Goal: Download file/media

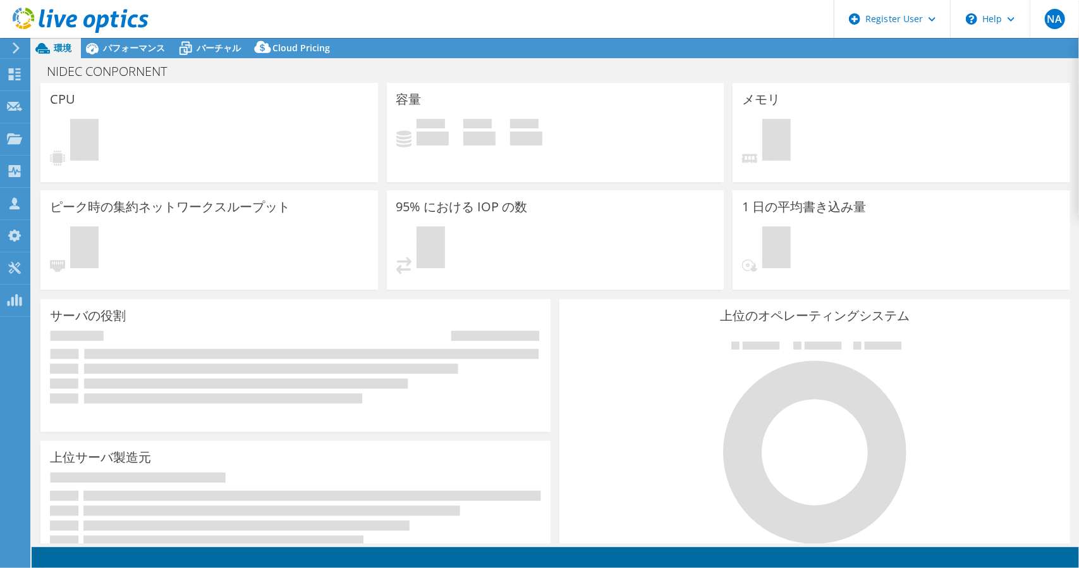
select select "[GEOGRAPHIC_DATA]"
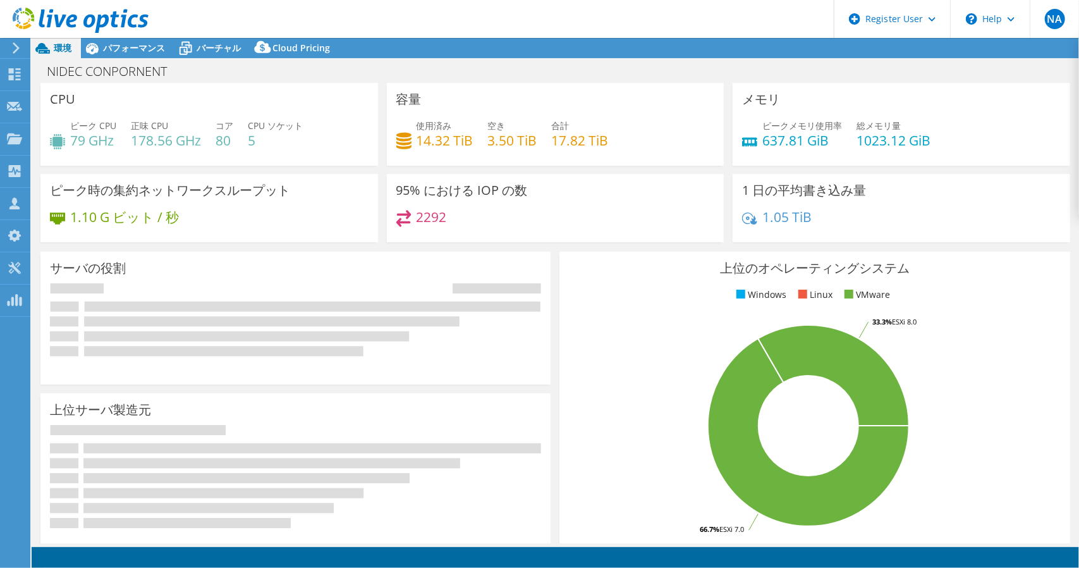
select select "[GEOGRAPHIC_DATA]"
select select "JPY"
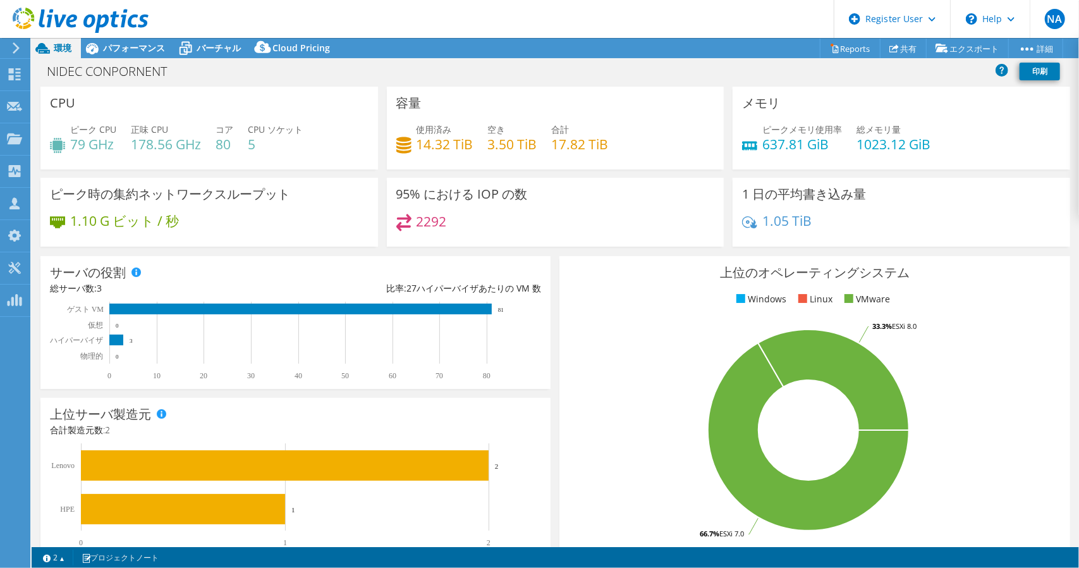
click at [167, 90] on div "CPU ピーク CPU 79 GHz 正味 CPU 178.56 GHz コア 80 CPU ソケット 5" at bounding box center [208, 128] width 337 height 83
click at [137, 49] on span "パフォーマンス" at bounding box center [134, 48] width 62 height 12
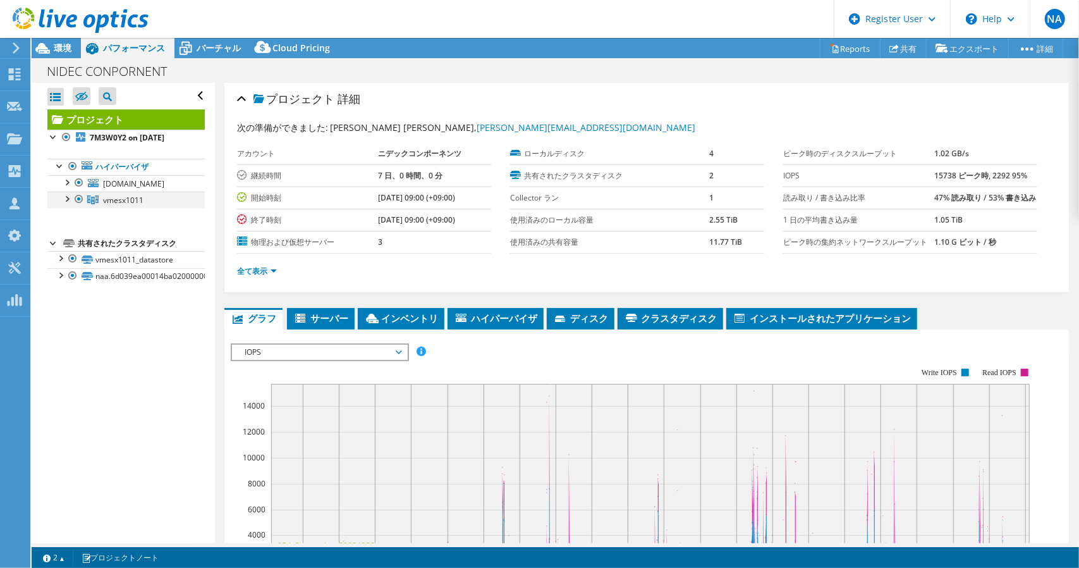
click at [68, 204] on div at bounding box center [66, 197] width 13 height 13
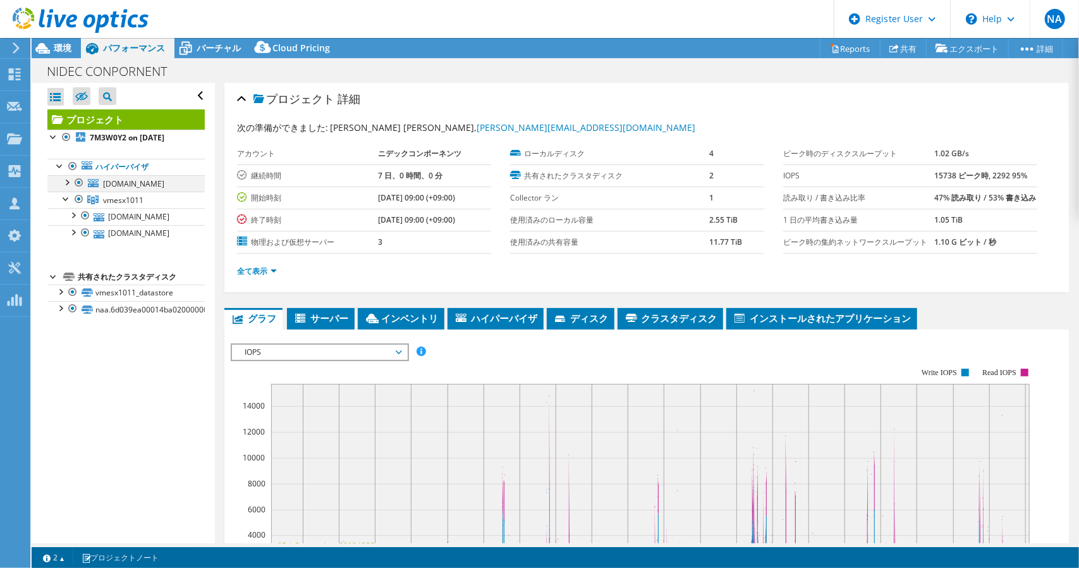
click at [72, 179] on div at bounding box center [66, 181] width 13 height 13
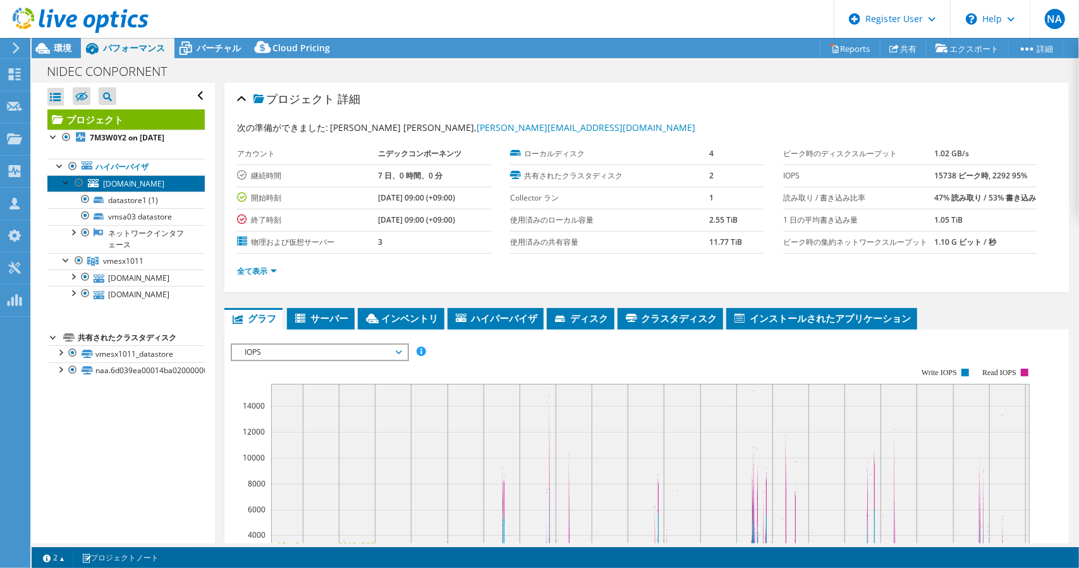
click at [118, 185] on span "[DOMAIN_NAME]" at bounding box center [133, 183] width 61 height 11
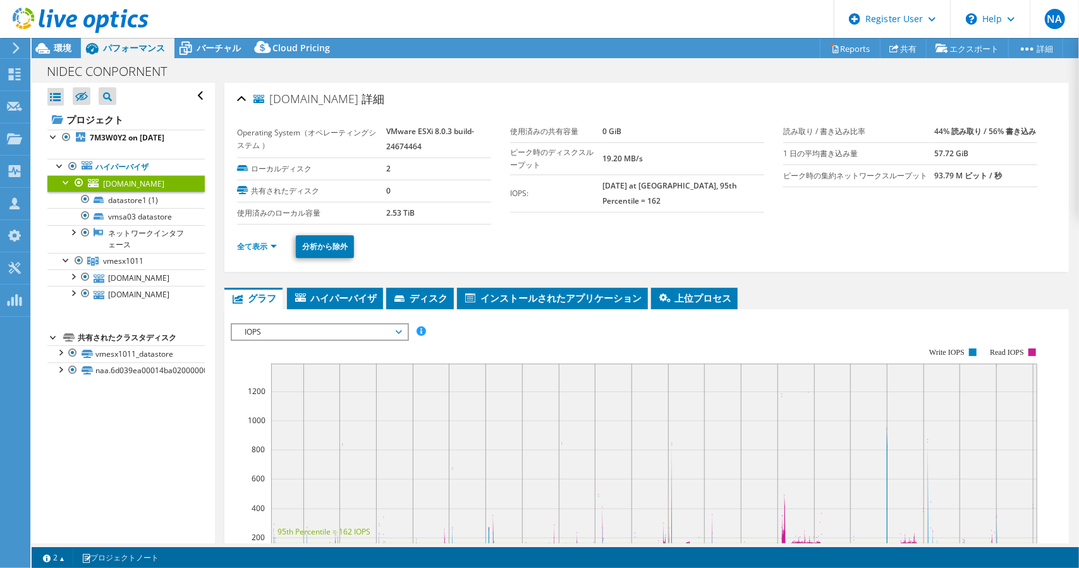
scroll to position [126, 0]
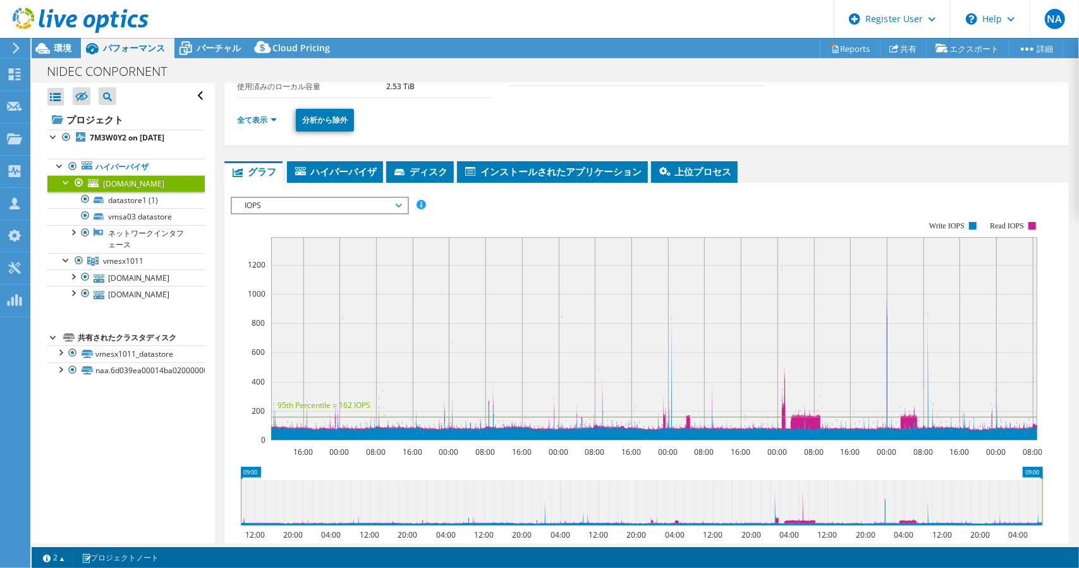
click at [397, 202] on span "IOPS" at bounding box center [319, 205] width 162 height 15
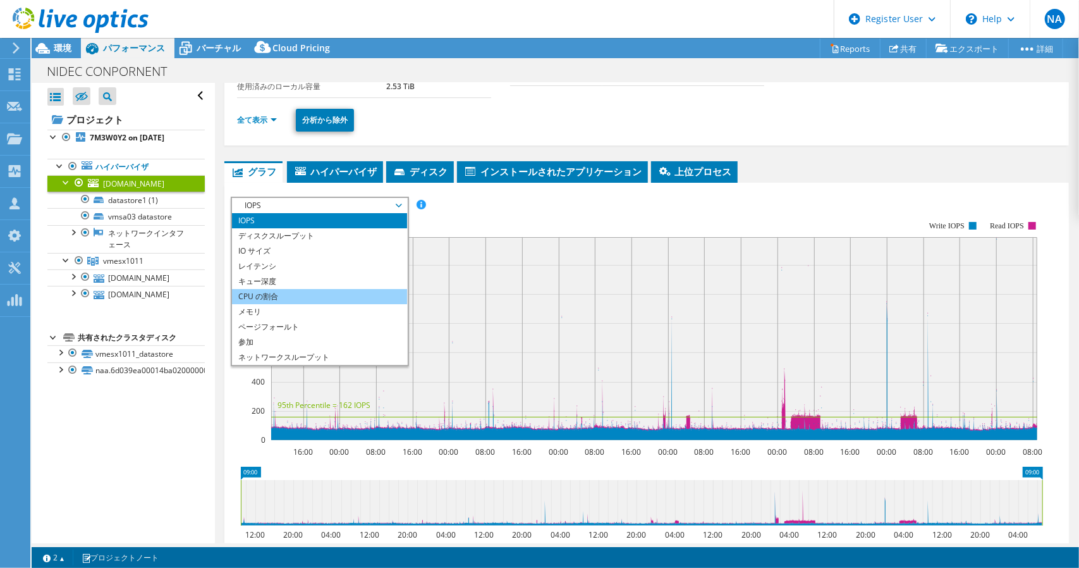
click at [329, 293] on li "CPU の割合" at bounding box center [319, 296] width 175 height 15
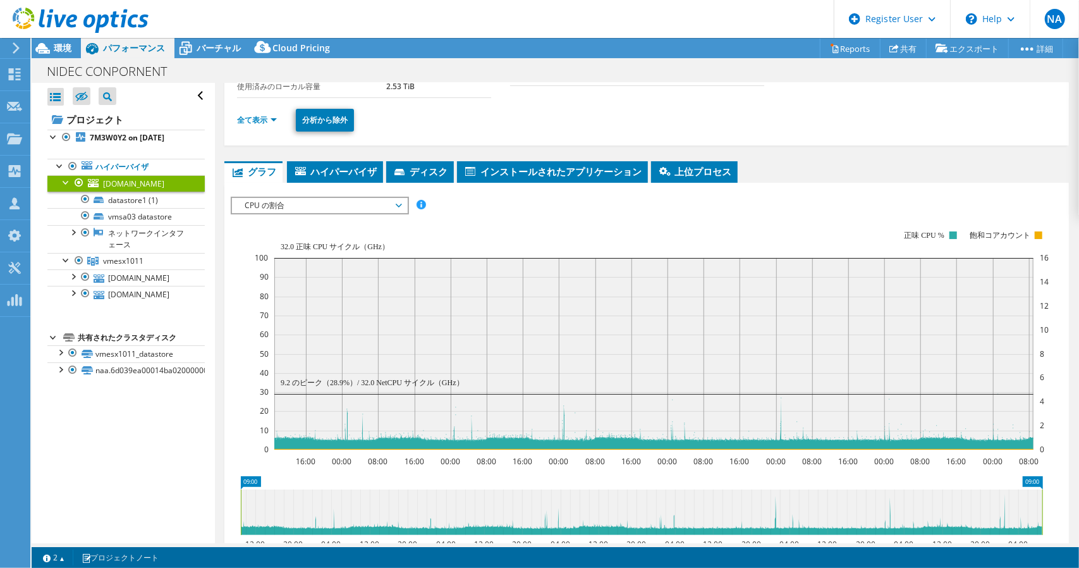
click at [487, 221] on rect at bounding box center [652, 340] width 794 height 253
click at [404, 207] on span "CPU の割合" at bounding box center [319, 205] width 175 height 15
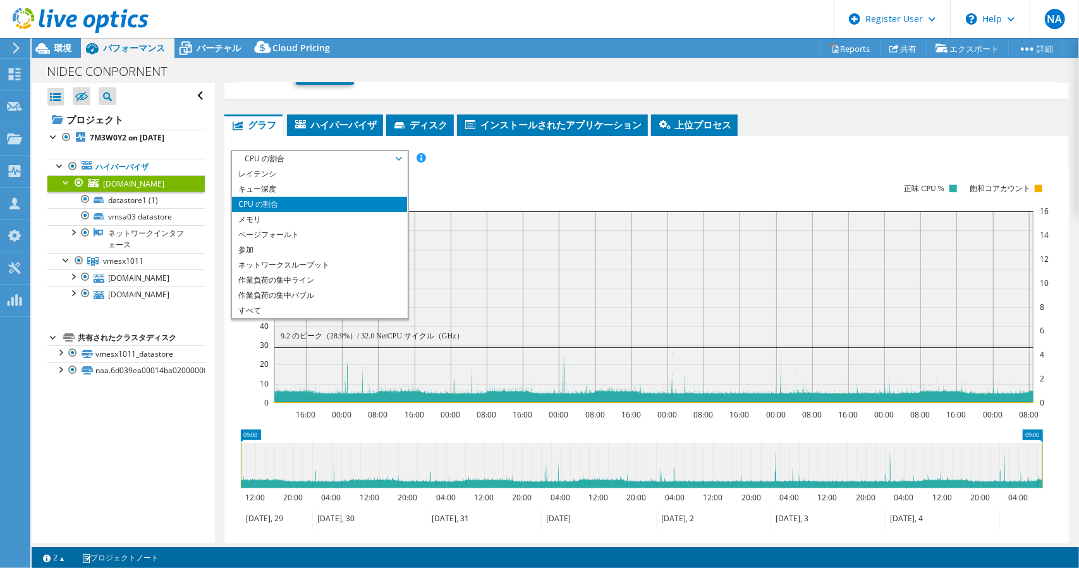
scroll to position [190, 0]
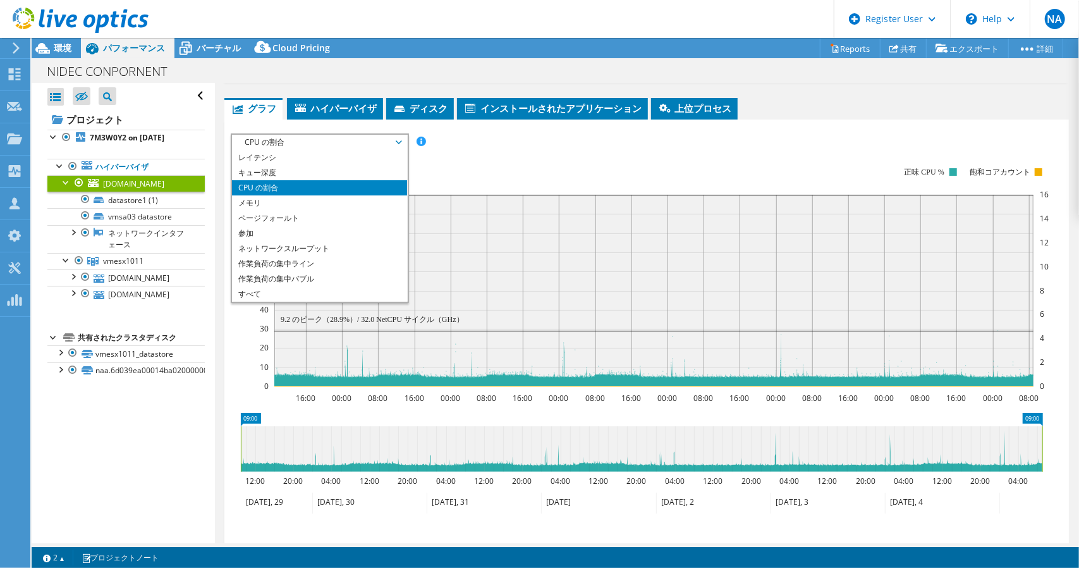
click at [496, 175] on rect at bounding box center [652, 276] width 794 height 253
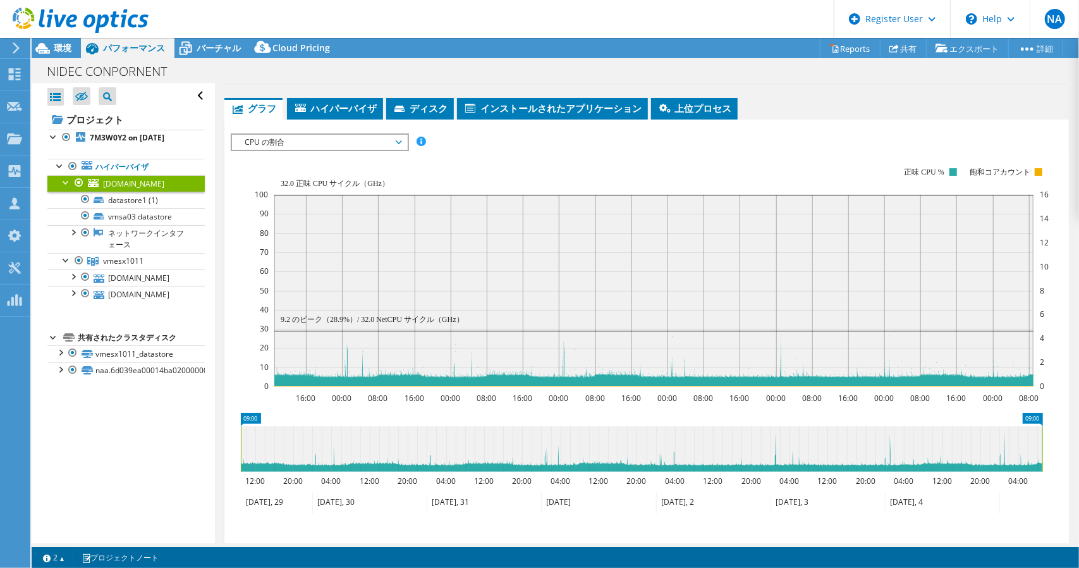
click at [398, 141] on span "CPU の割合" at bounding box center [319, 142] width 162 height 15
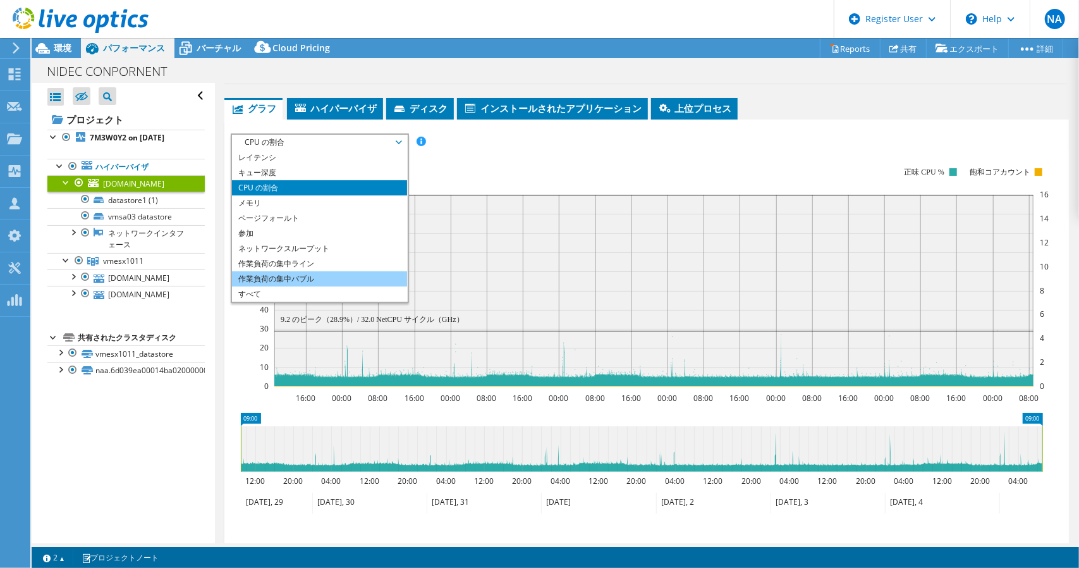
click at [360, 280] on li "作業負荷の集中バブル" at bounding box center [319, 278] width 175 height 15
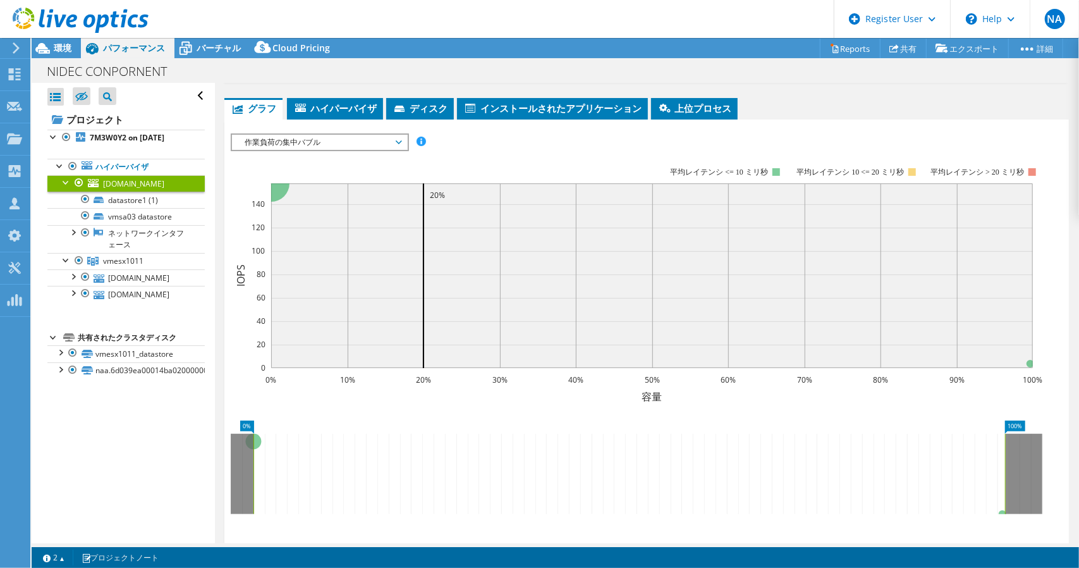
click at [399, 139] on span "作業負荷の集中バブル" at bounding box center [319, 142] width 162 height 15
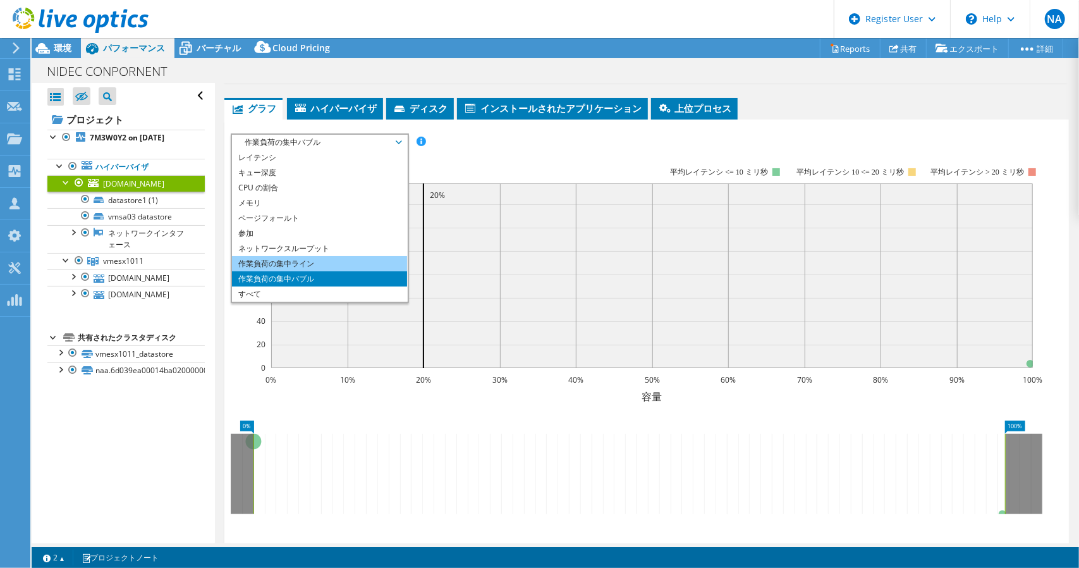
click at [360, 260] on li "作業負荷の集中ライン" at bounding box center [319, 263] width 175 height 15
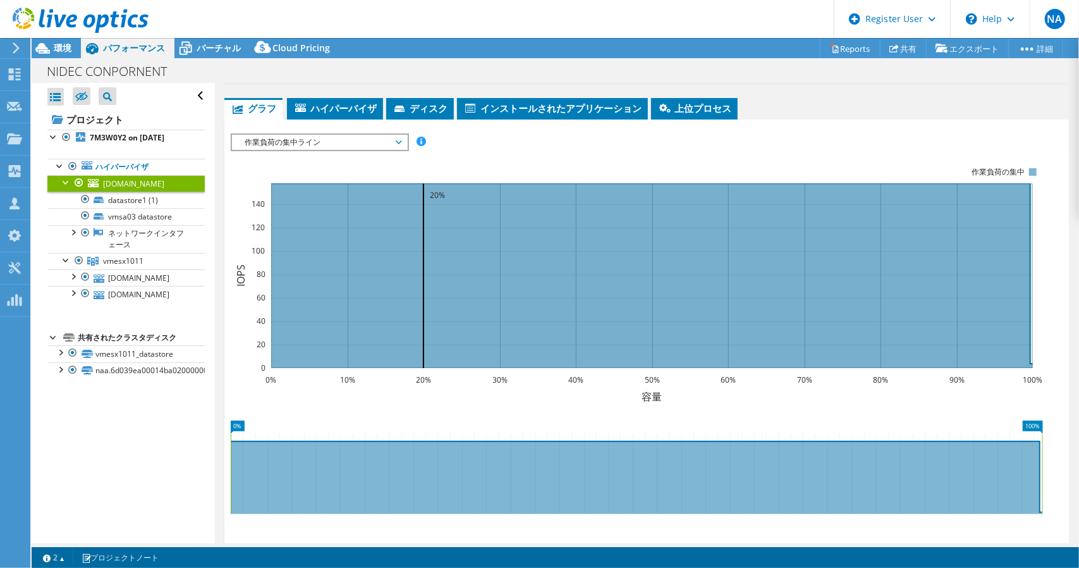
click at [398, 137] on span "作業負荷の集中ライン" at bounding box center [319, 142] width 162 height 15
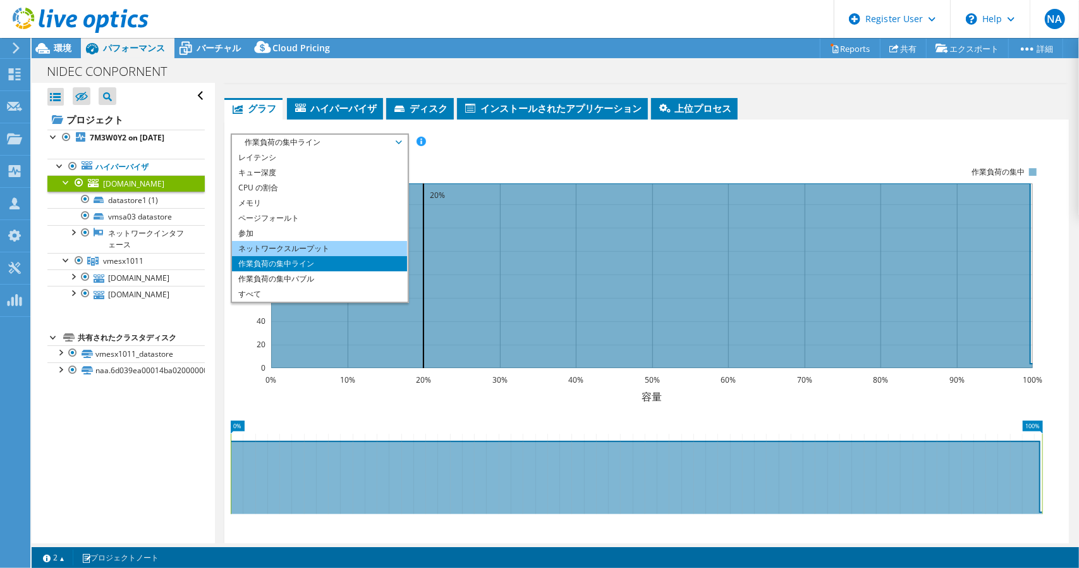
click at [362, 246] on li "ネットワークスループット" at bounding box center [319, 248] width 175 height 15
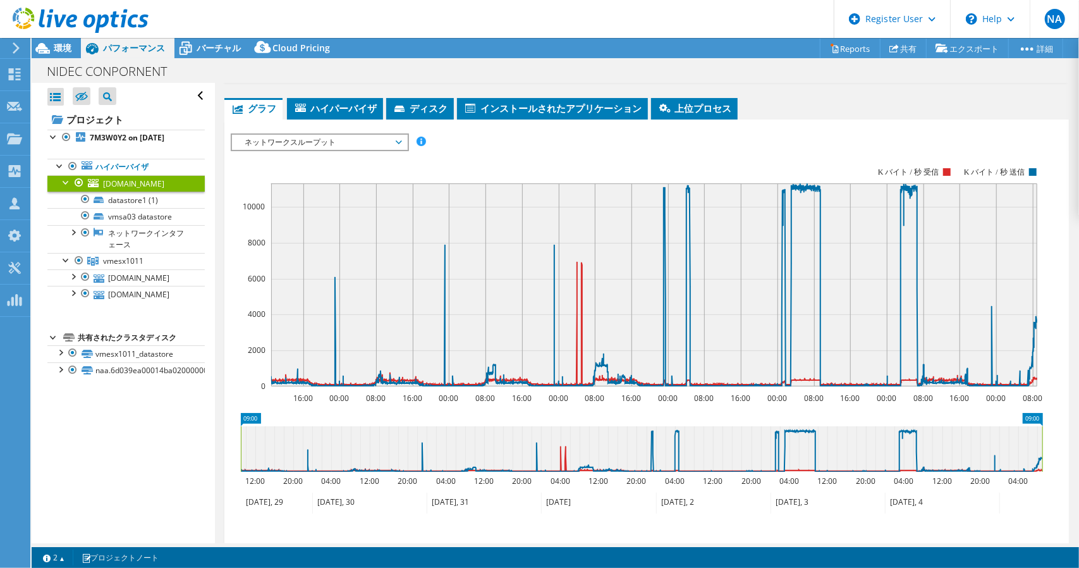
click at [399, 142] on span "ネットワークスループット" at bounding box center [319, 142] width 162 height 15
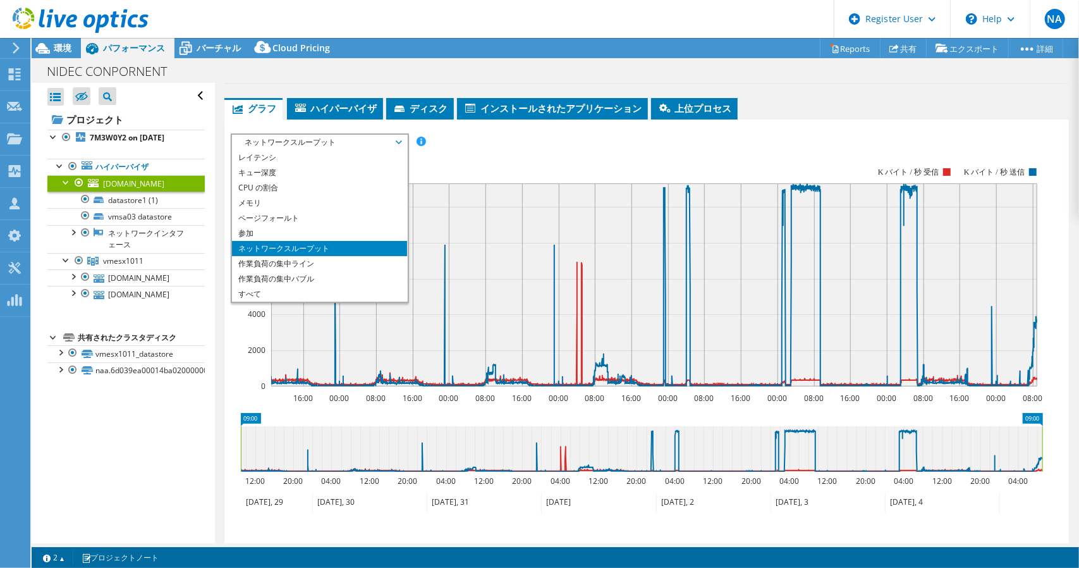
click at [501, 152] on rect at bounding box center [637, 276] width 812 height 253
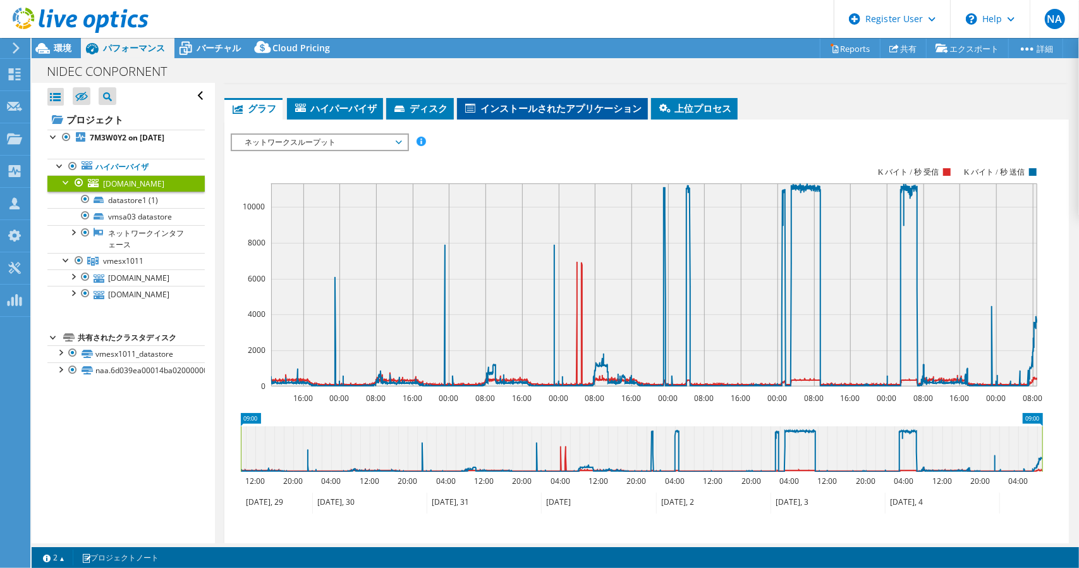
click at [568, 107] on span "インストールされたアプリケーション" at bounding box center [552, 108] width 178 height 13
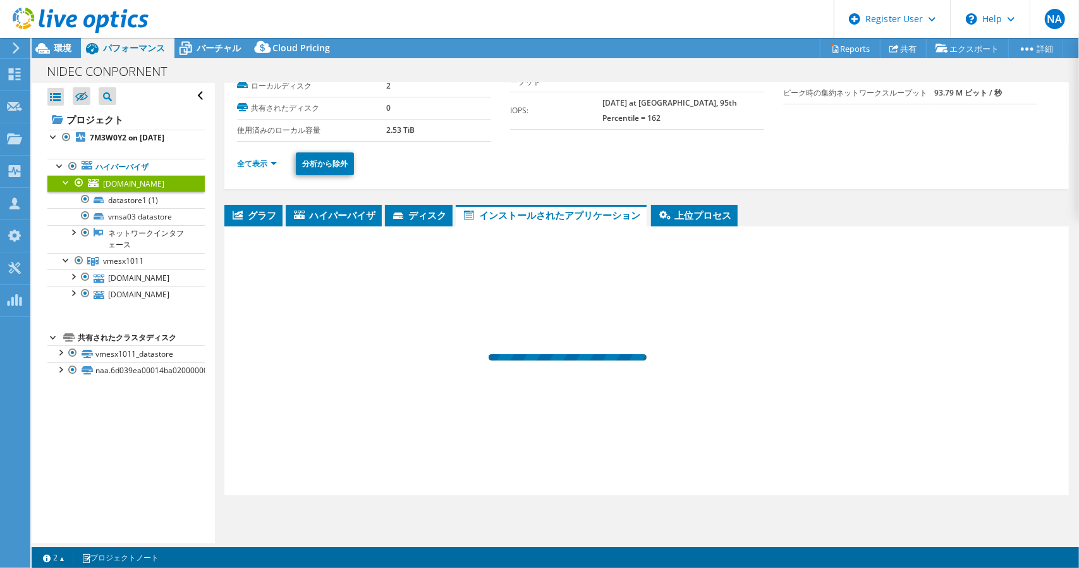
scroll to position [81, 0]
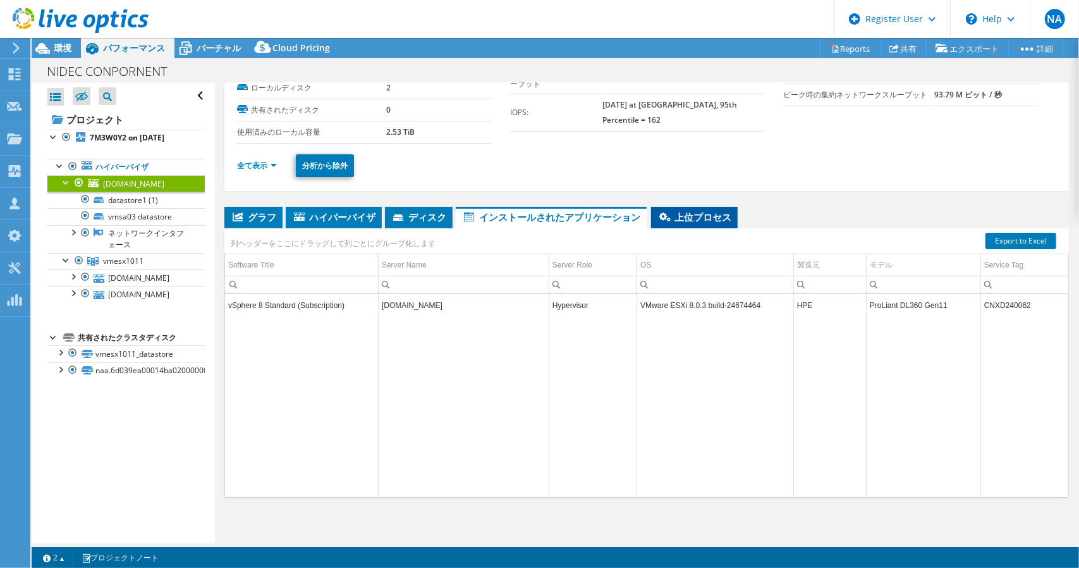
click at [688, 213] on span "上位プロセス" at bounding box center [694, 216] width 74 height 13
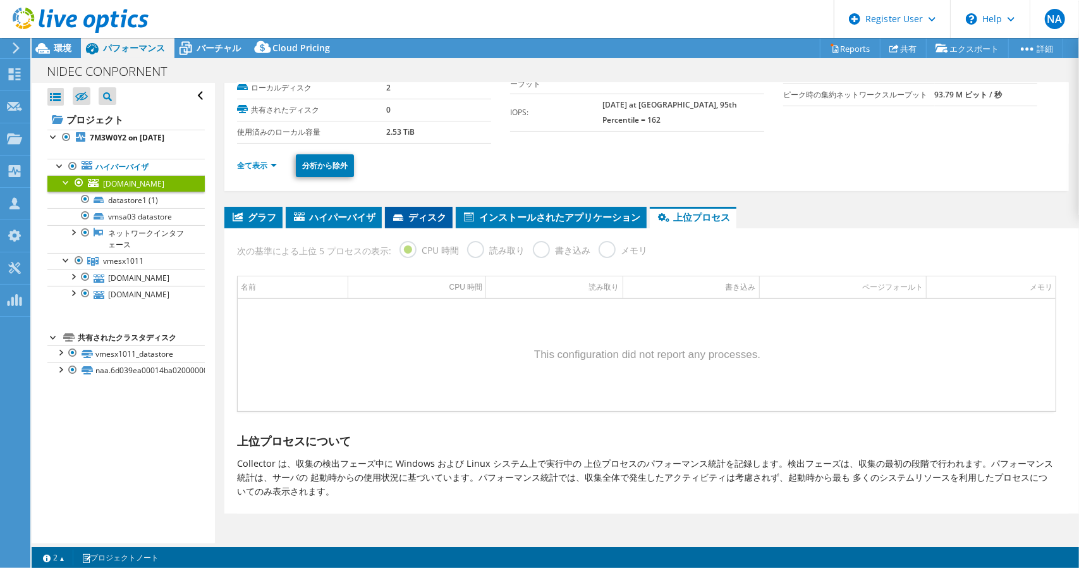
click at [423, 210] on span "ディスク" at bounding box center [418, 216] width 55 height 13
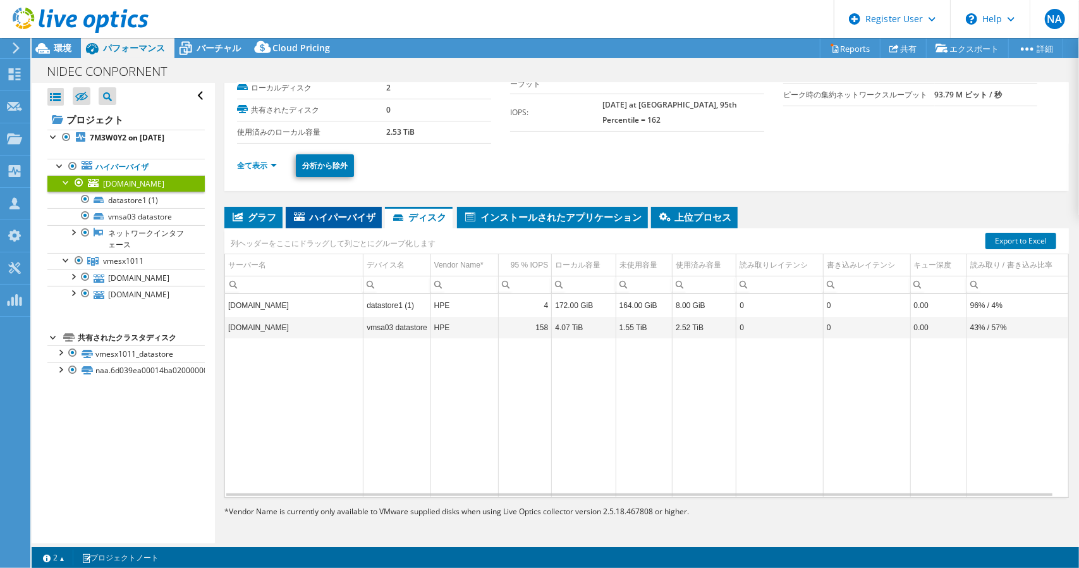
click at [334, 217] on span "ハイパーバイザ" at bounding box center [333, 216] width 83 height 13
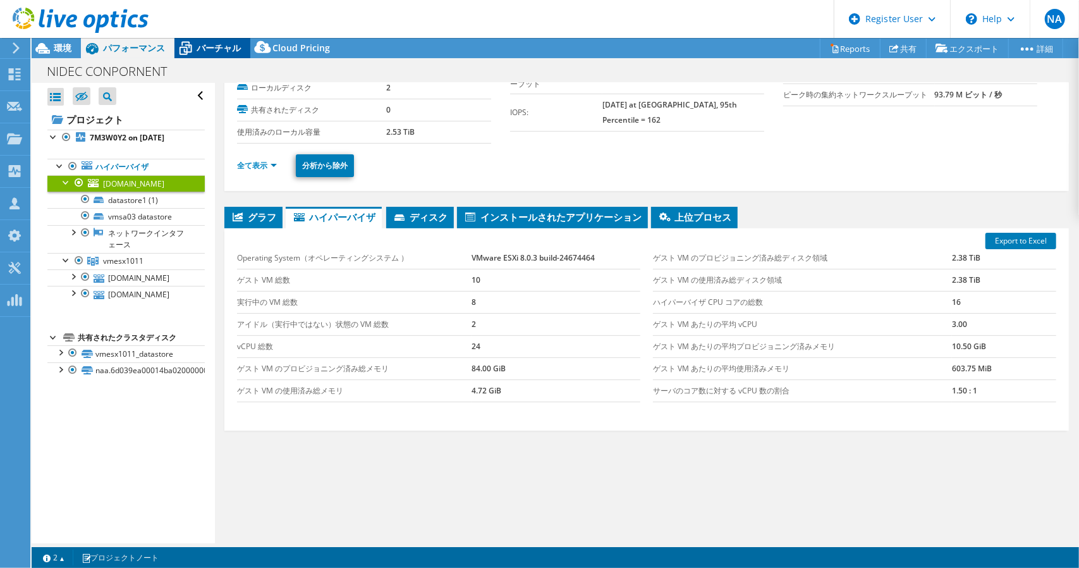
click at [212, 49] on span "バーチャル" at bounding box center [219, 48] width 44 height 12
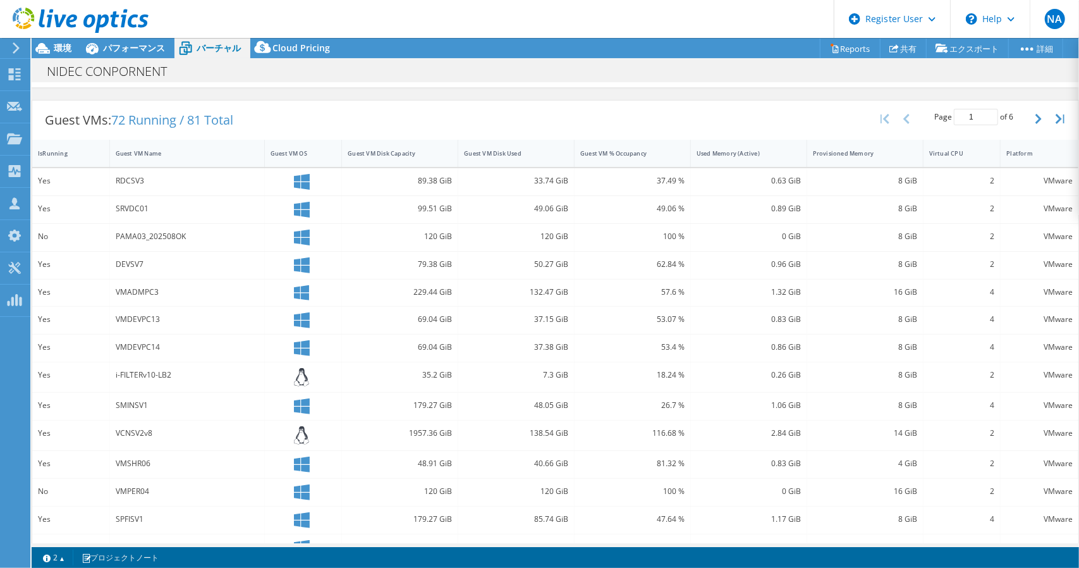
scroll to position [278, 0]
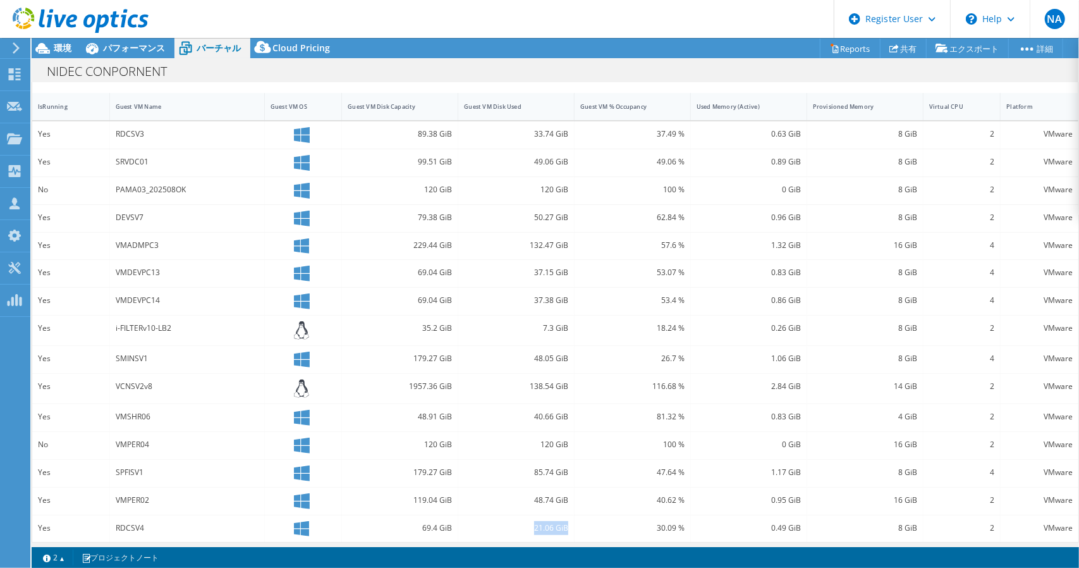
drag, startPoint x: 514, startPoint y: 540, endPoint x: 565, endPoint y: 541, distance: 51.2
click at [565, 540] on div "Guest VMs: 72 Running / 81 Total Page 1 of 6 5 rows 10 rows 20 rows 25 rows 50 …" at bounding box center [555, 298] width 1047 height 502
click at [559, 543] on div "プロジェクト処置 プロジェクト処置 Reports 共有 [GEOGRAPHIC_DATA] vSAN ReadyNode Sizer" at bounding box center [555, 303] width 1047 height 530
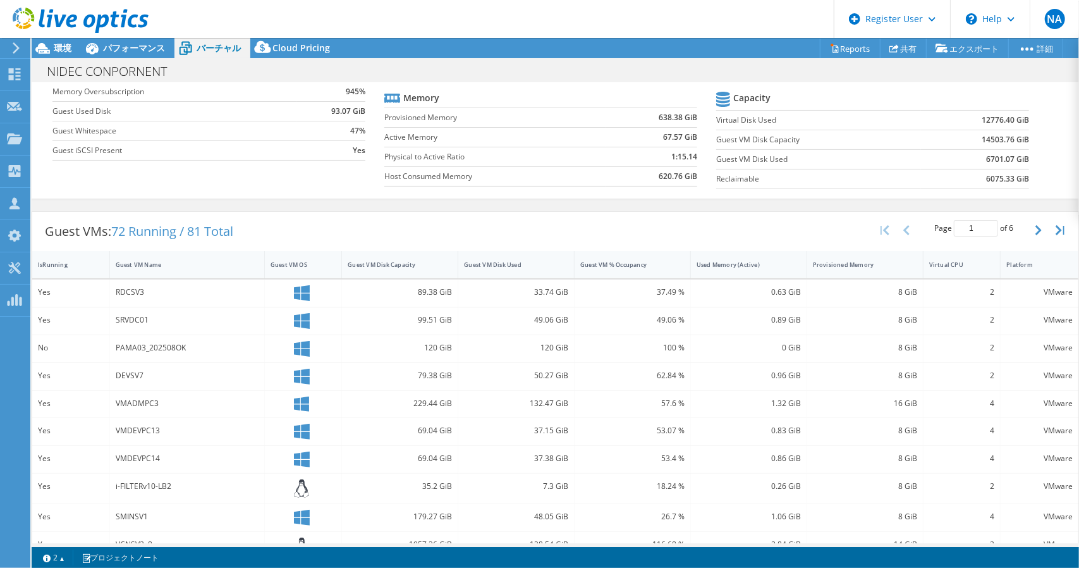
scroll to position [126, 0]
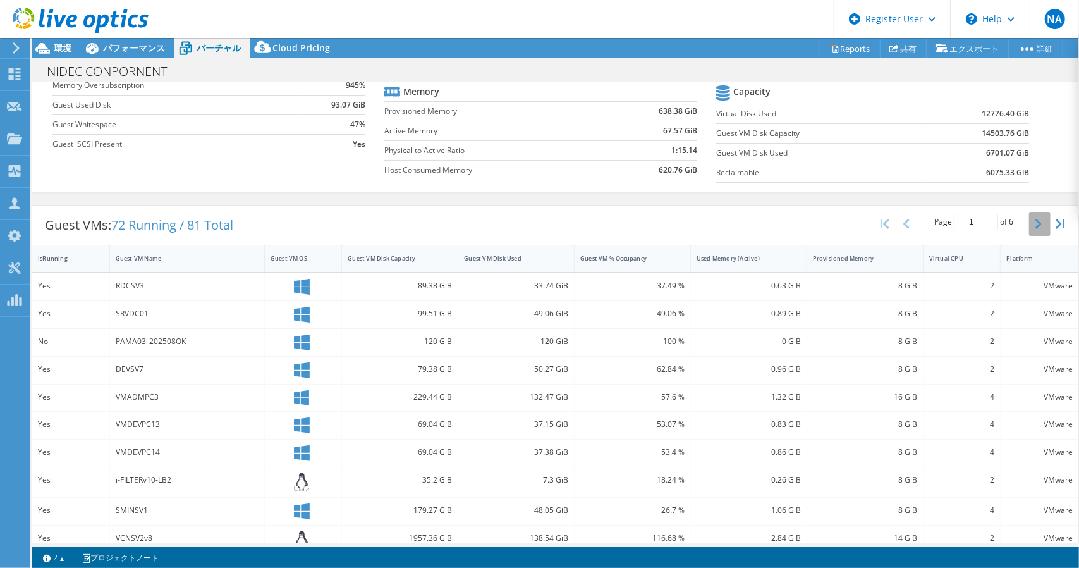
click at [1029, 222] on button "button" at bounding box center [1039, 224] width 21 height 24
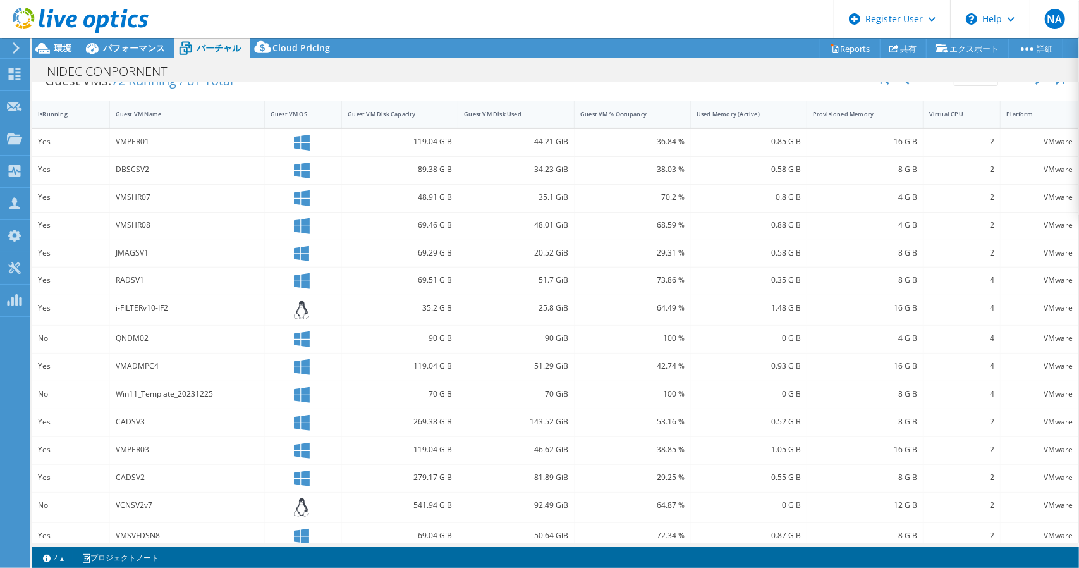
scroll to position [278, 0]
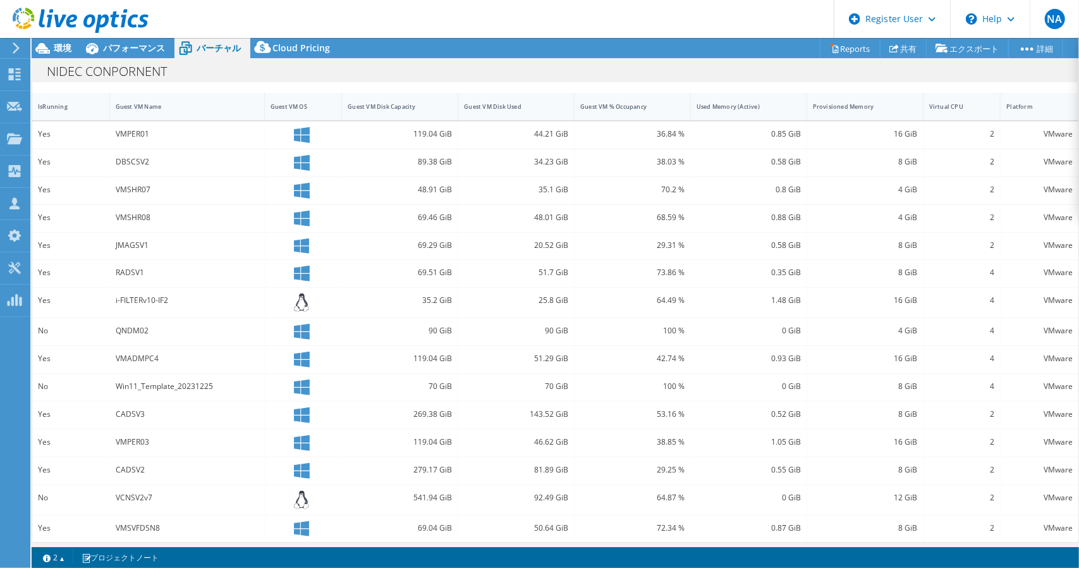
click at [786, 538] on div "Guest VMs: 72 Running / 81 Total Page 2 of 6 5 rows 10 rows 20 rows 25 rows 50 …" at bounding box center [555, 298] width 1047 height 502
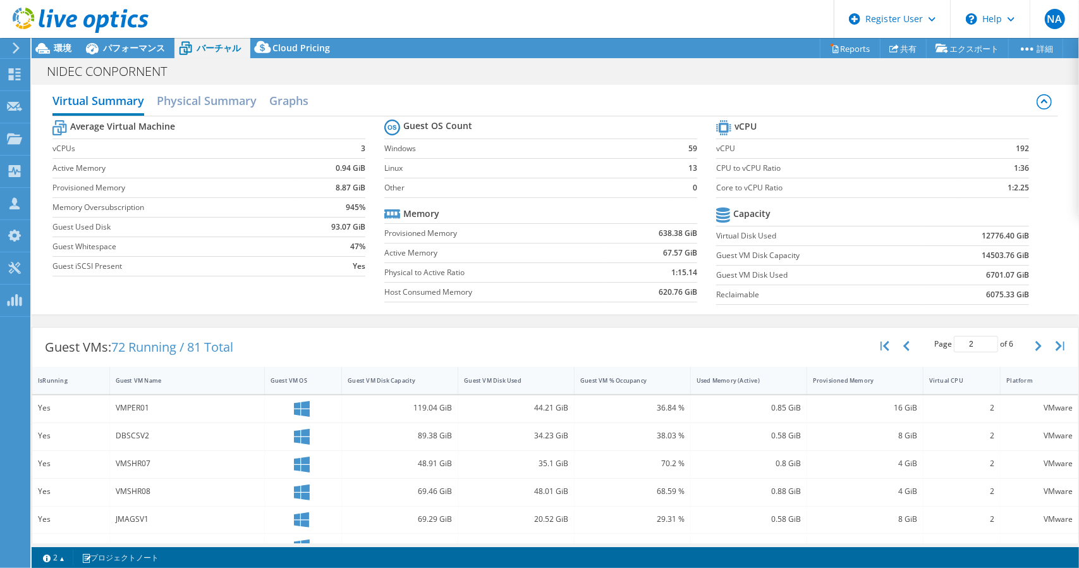
scroll to position [0, 0]
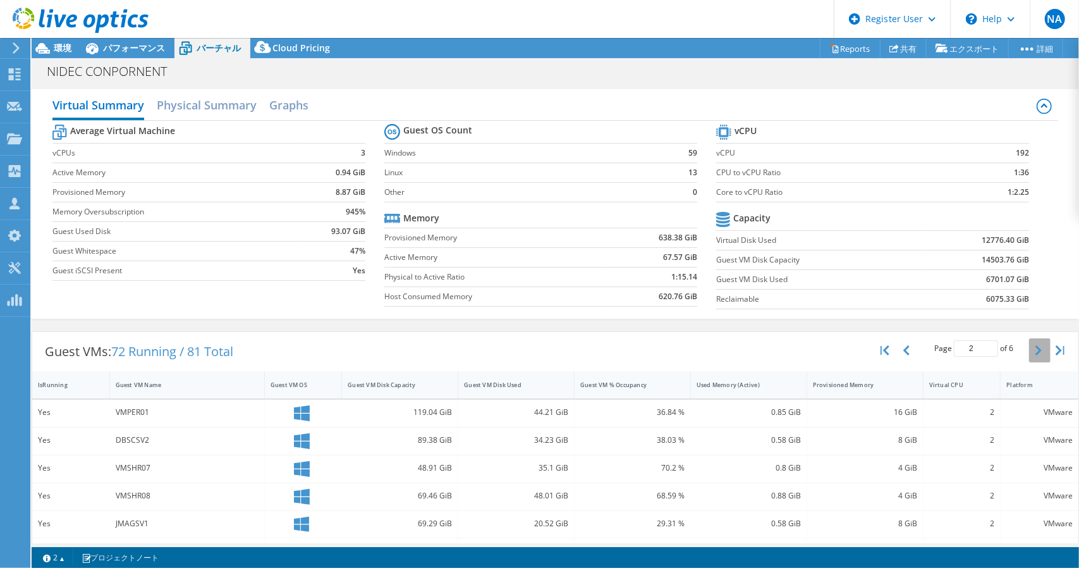
click at [1035, 347] on icon "button" at bounding box center [1038, 350] width 6 height 10
click at [1035, 348] on icon "button" at bounding box center [1038, 350] width 6 height 10
type input "6"
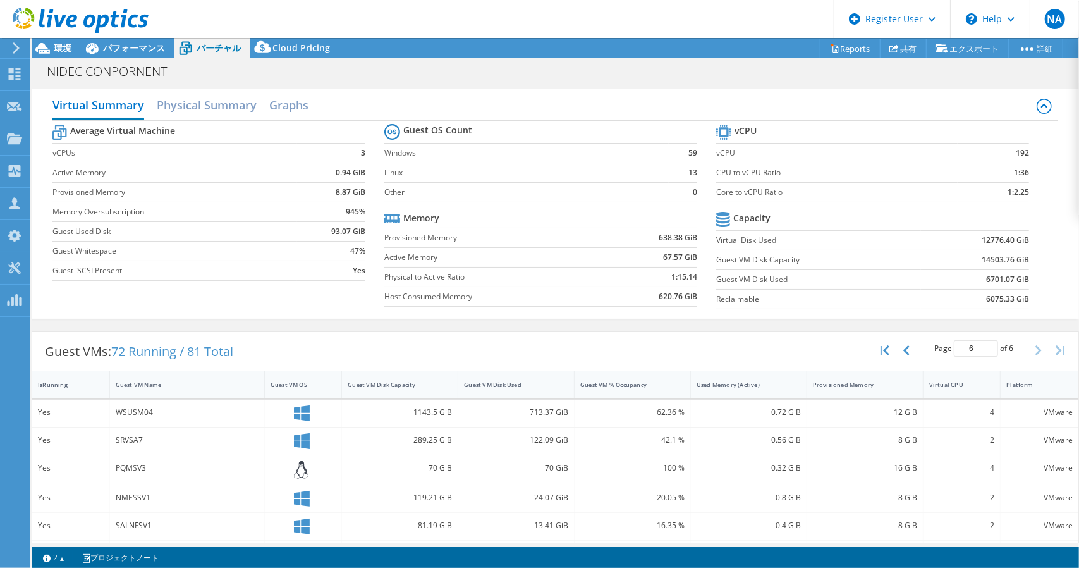
click at [823, 89] on div "Virtual Summary Physical Summary Graphs Average Virtual Machine vCPUs 3 Active …" at bounding box center [555, 203] width 1047 height 229
click at [849, 52] on link "Reports" at bounding box center [850, 49] width 61 height 20
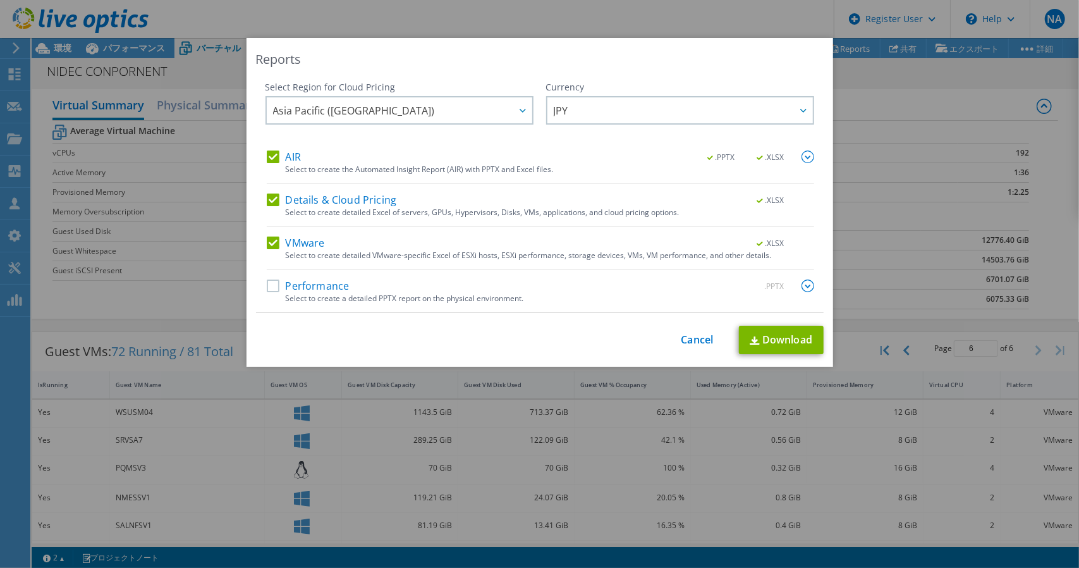
click at [267, 199] on label "Details & Cloud Pricing" at bounding box center [332, 199] width 130 height 13
click at [0, 0] on input "Details & Cloud Pricing" at bounding box center [0, 0] width 0 height 0
click at [267, 157] on label "AIR" at bounding box center [284, 156] width 34 height 13
click at [0, 0] on input "AIR" at bounding box center [0, 0] width 0 height 0
click at [267, 279] on label "Performance" at bounding box center [308, 285] width 83 height 13
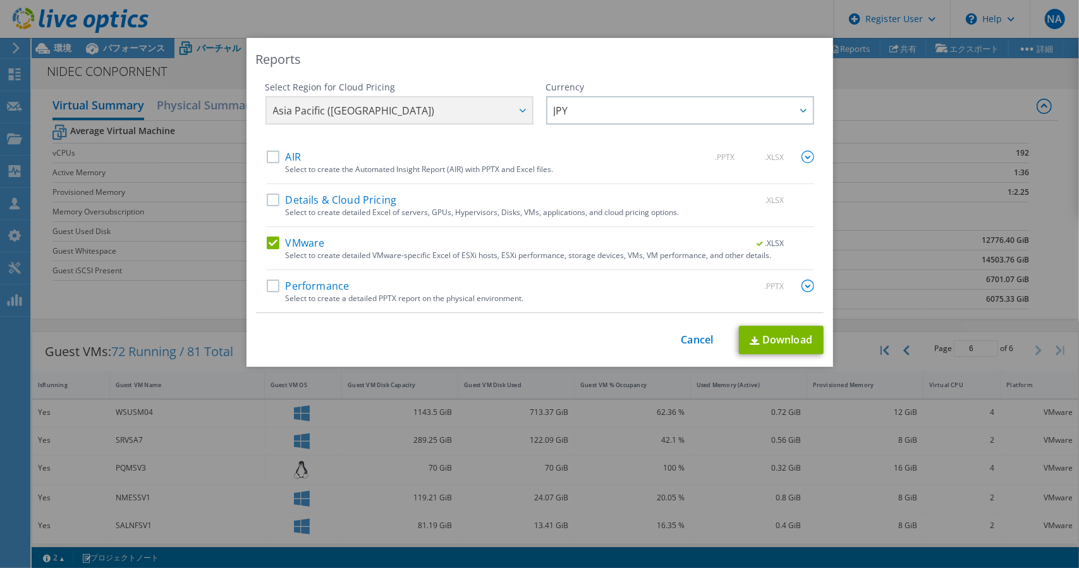
click at [0, 0] on input "Performance" at bounding box center [0, 0] width 0 height 0
click at [775, 337] on link "Download" at bounding box center [781, 339] width 85 height 28
click at [698, 342] on link "Cancel" at bounding box center [697, 340] width 32 height 12
